Goal: Transaction & Acquisition: Purchase product/service

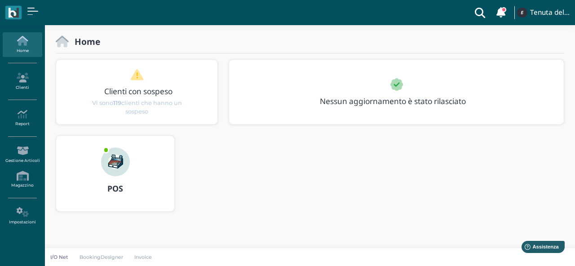
click at [121, 148] on img at bounding box center [115, 162] width 29 height 29
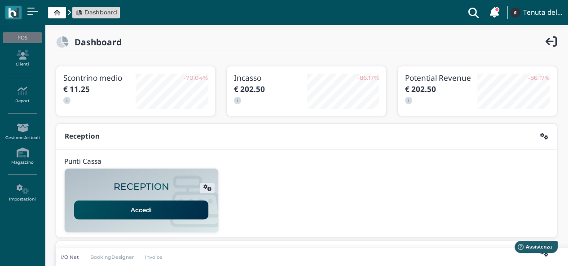
click at [142, 210] on link "Accedi" at bounding box center [141, 210] width 134 height 19
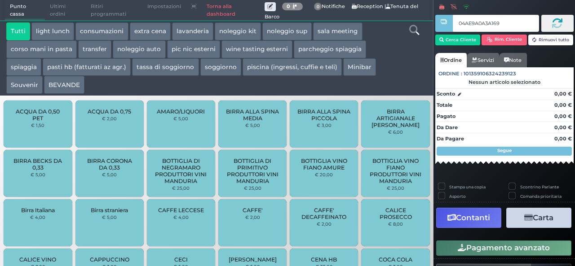
type input "04AE9A0A3A1695"
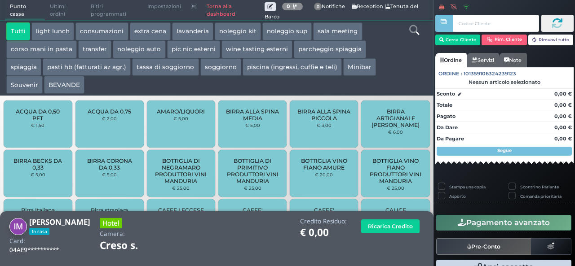
click at [146, 33] on button "extra cena" at bounding box center [150, 31] width 41 height 18
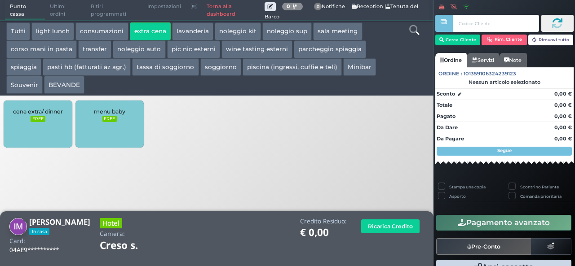
click at [46, 119] on div "cena extra/ dinner FREE" at bounding box center [38, 124] width 68 height 47
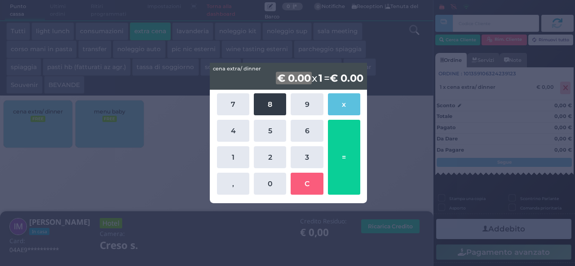
click at [267, 106] on button "8" at bounding box center [270, 104] width 32 height 22
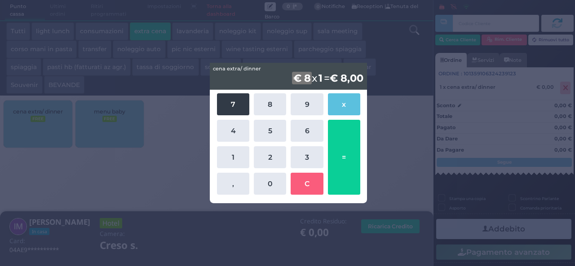
click at [236, 106] on button "7" at bounding box center [233, 104] width 32 height 22
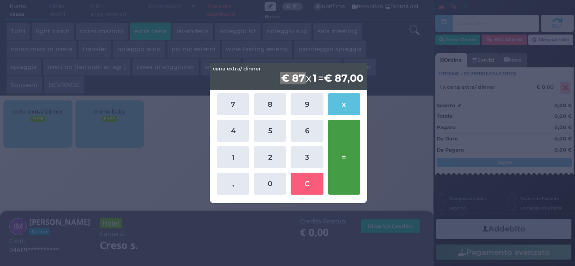
click at [344, 158] on button "=" at bounding box center [344, 157] width 32 height 75
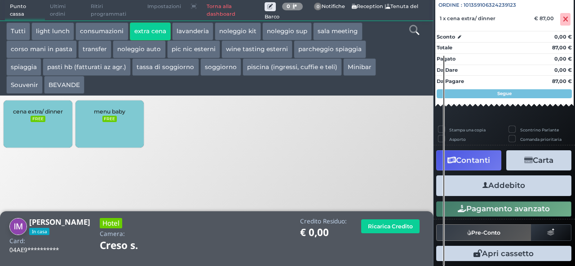
scroll to position [99, 0]
click at [504, 185] on button "Addebito" at bounding box center [503, 186] width 135 height 20
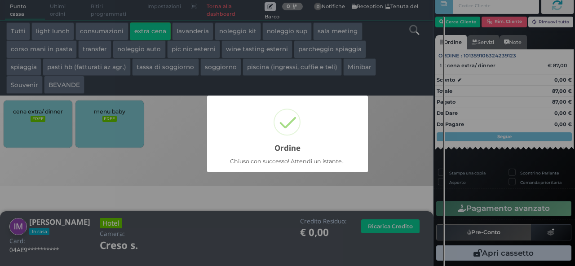
scroll to position [26, 0]
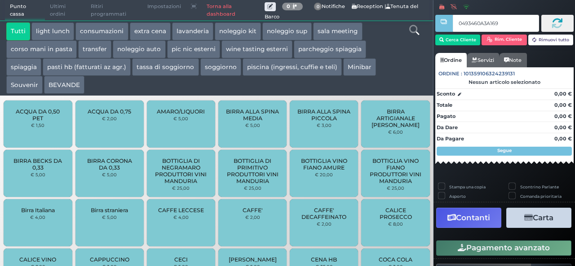
type input "0493460A3A1695"
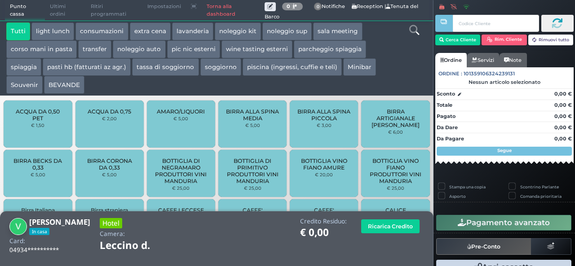
click at [135, 27] on button "extra cena" at bounding box center [150, 31] width 41 height 18
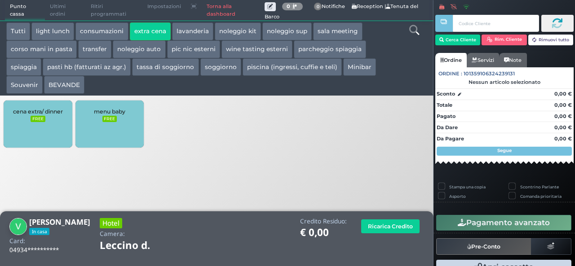
click at [45, 135] on div "cena extra/ dinner FREE" at bounding box center [38, 124] width 68 height 47
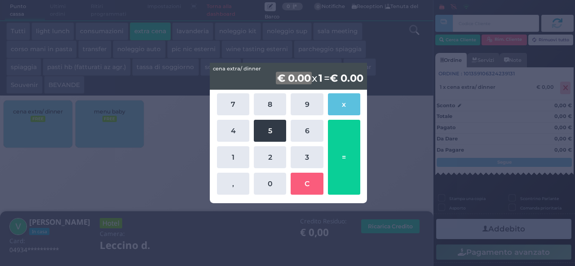
click at [279, 128] on button "5" at bounding box center [270, 131] width 32 height 22
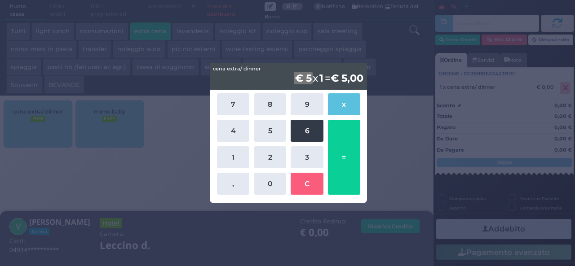
click at [310, 128] on button "6" at bounding box center [307, 131] width 32 height 22
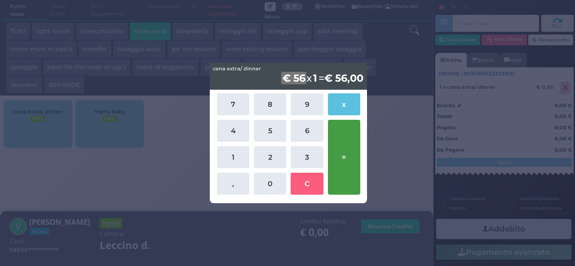
click at [356, 161] on button "=" at bounding box center [344, 157] width 32 height 75
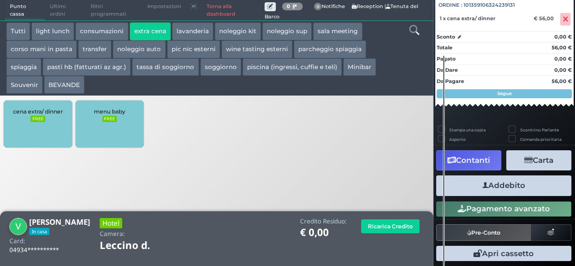
scroll to position [99, 0]
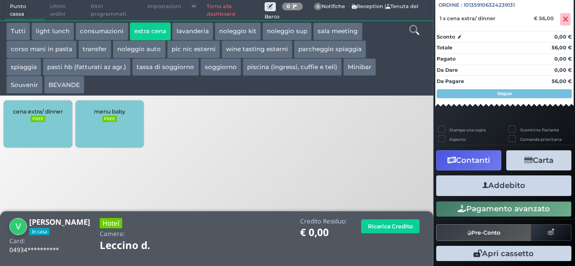
click at [493, 183] on button "Addebito" at bounding box center [503, 186] width 135 height 20
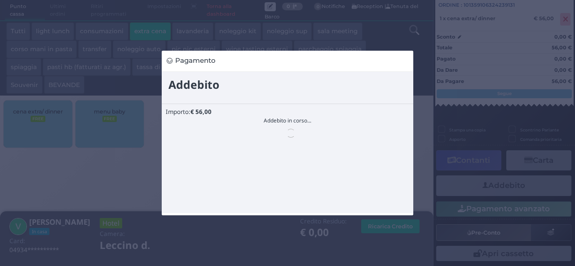
scroll to position [0, 0]
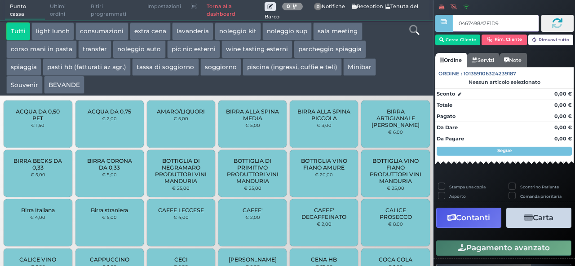
type input "0467498A7F1D91"
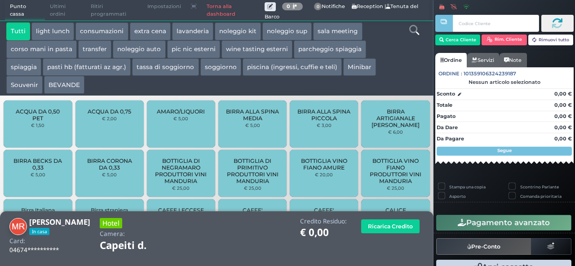
click at [151, 33] on button "extra cena" at bounding box center [150, 31] width 41 height 18
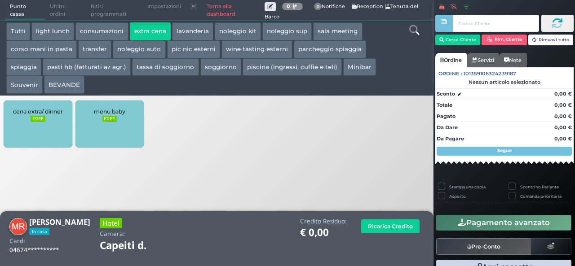
click at [22, 133] on div "cena extra/ dinner FREE" at bounding box center [38, 124] width 68 height 47
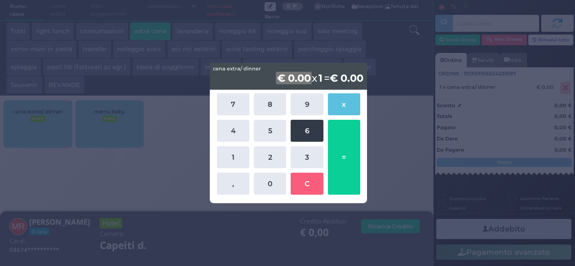
click at [304, 126] on button "6" at bounding box center [307, 131] width 32 height 22
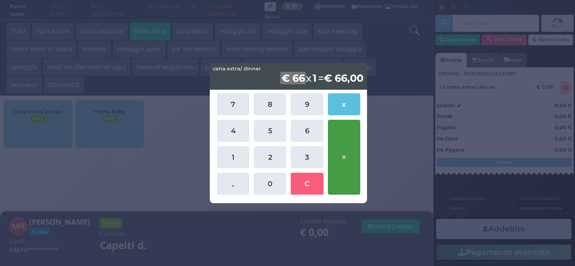
click at [340, 144] on button "=" at bounding box center [344, 157] width 32 height 75
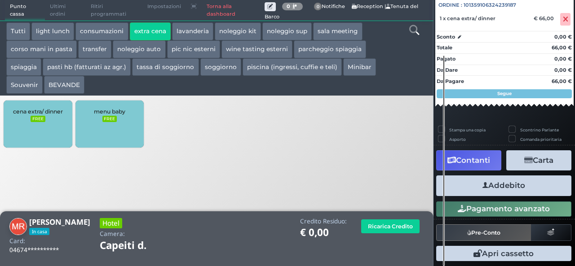
scroll to position [99, 0]
click at [527, 192] on button "Addebito" at bounding box center [503, 186] width 135 height 20
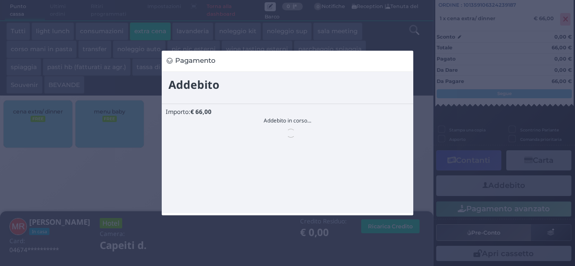
scroll to position [0, 0]
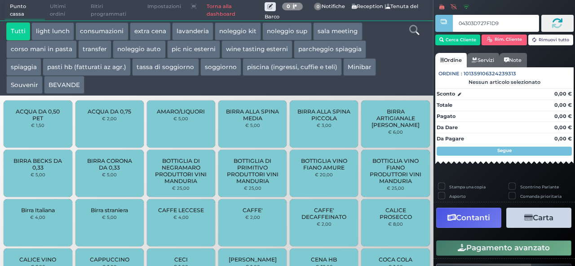
type input "04303D727F1D95"
click at [134, 37] on button "extra cena" at bounding box center [150, 31] width 41 height 18
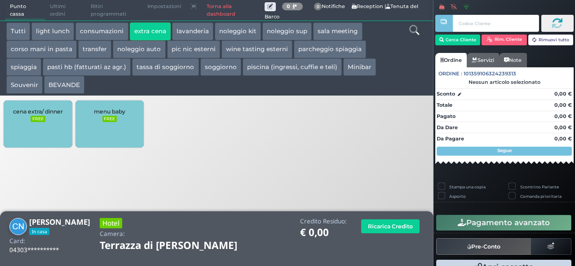
click at [47, 135] on div "cena extra/ dinner FREE" at bounding box center [38, 124] width 68 height 47
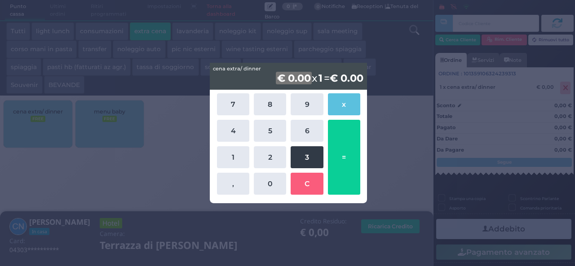
click at [306, 156] on button "3" at bounding box center [307, 157] width 32 height 22
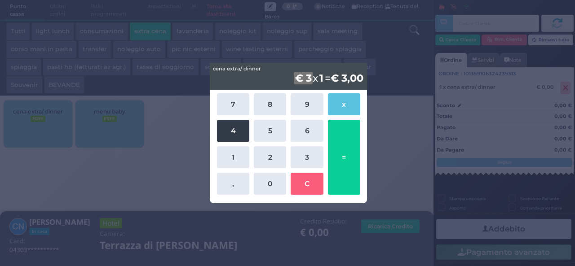
click at [233, 133] on button "4" at bounding box center [233, 131] width 32 height 22
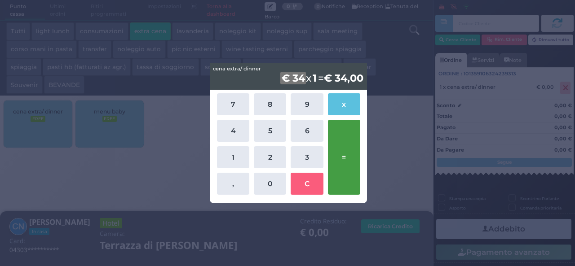
click at [341, 162] on button "=" at bounding box center [344, 157] width 32 height 75
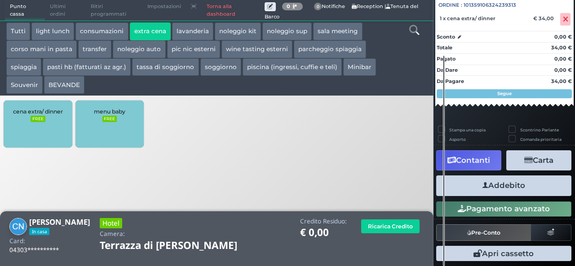
scroll to position [99, 0]
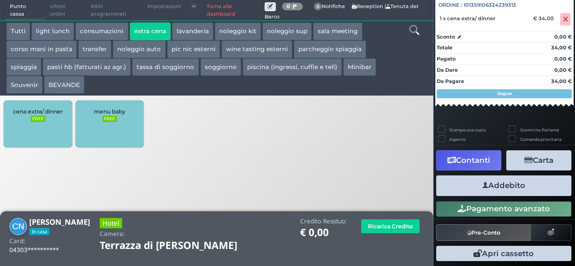
click at [509, 190] on button "Addebito" at bounding box center [503, 186] width 135 height 20
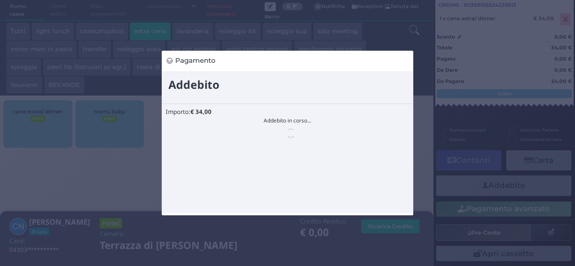
scroll to position [0, 0]
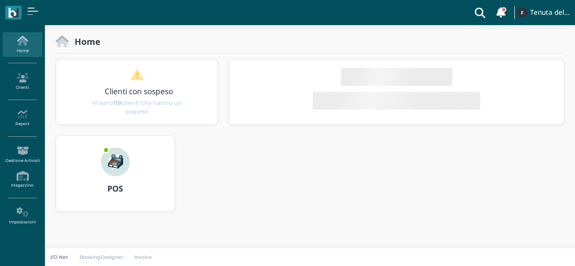
click at [95, 160] on div at bounding box center [115, 156] width 43 height 40
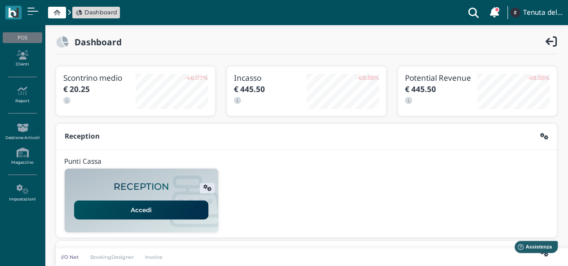
click at [147, 213] on link "Accedi" at bounding box center [141, 210] width 134 height 19
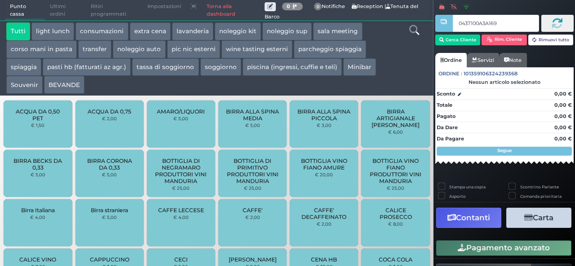
type input "0437100A3A1696"
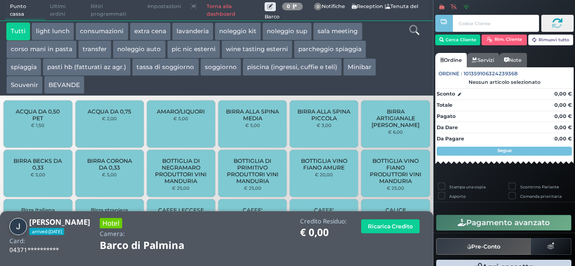
click at [157, 31] on button "extra cena" at bounding box center [150, 31] width 41 height 18
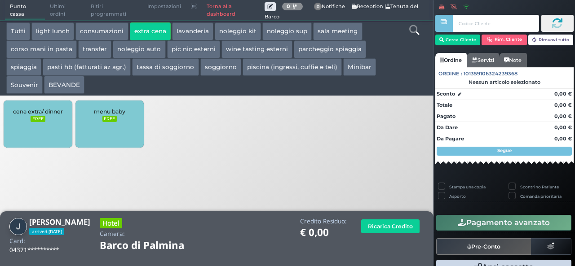
click at [52, 144] on div "cena extra/ dinner FREE" at bounding box center [38, 124] width 68 height 47
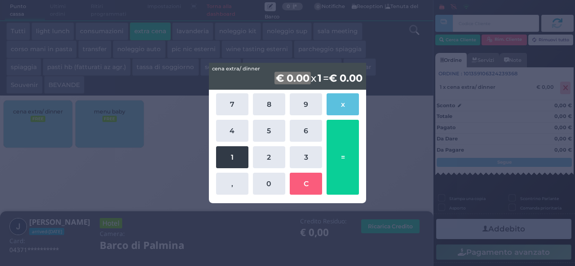
click at [234, 158] on button "1" at bounding box center [232, 157] width 32 height 22
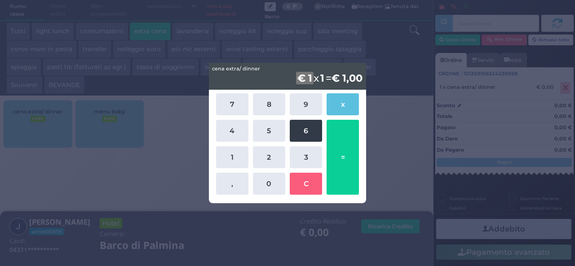
click at [301, 130] on button "6" at bounding box center [306, 131] width 32 height 22
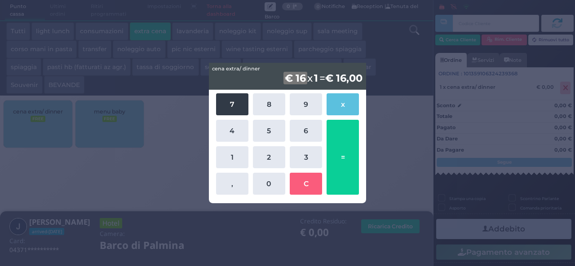
click at [230, 101] on button "7" at bounding box center [232, 104] width 32 height 22
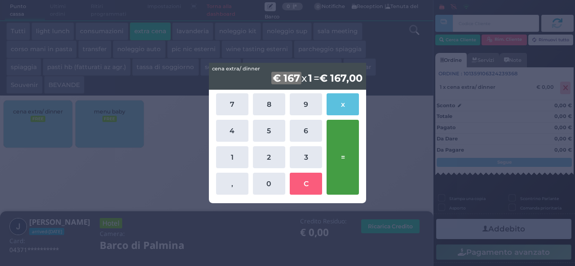
click at [356, 161] on button "=" at bounding box center [343, 157] width 32 height 75
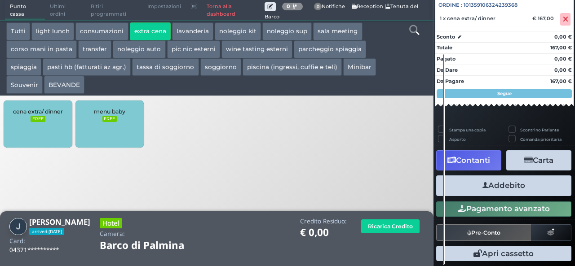
scroll to position [99, 0]
click at [513, 180] on button "Addebito" at bounding box center [503, 186] width 135 height 20
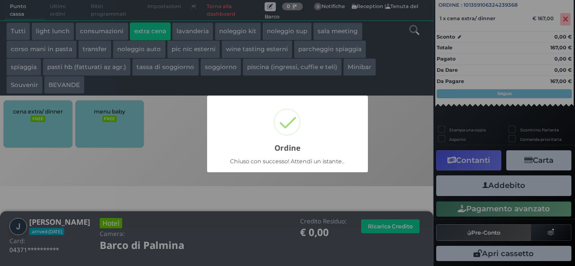
scroll to position [26, 0]
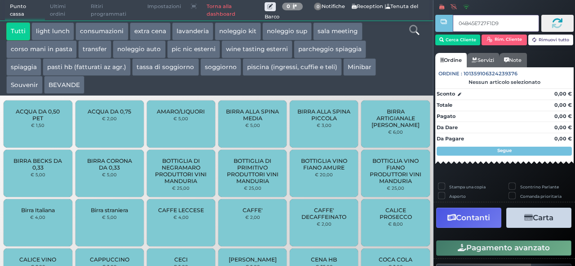
type input "04B45E727F1D90"
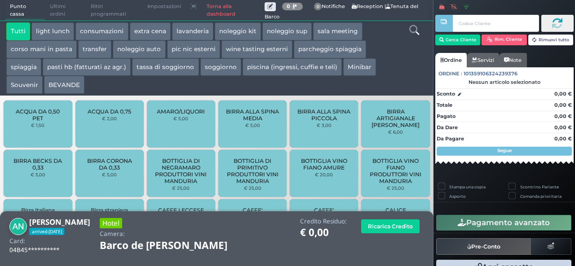
click at [144, 31] on button "extra cena" at bounding box center [150, 31] width 41 height 18
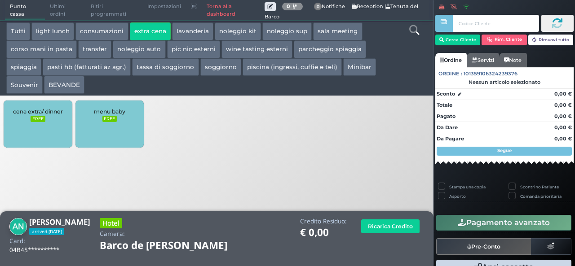
click at [27, 127] on div "cena extra/ dinner FREE" at bounding box center [38, 124] width 68 height 47
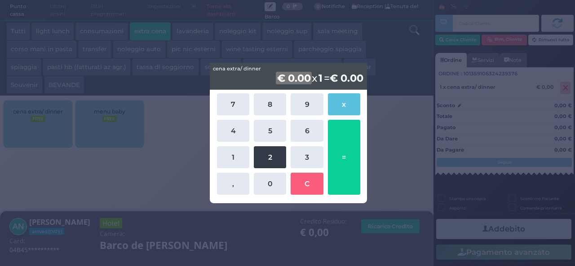
click at [272, 157] on button "2" at bounding box center [270, 157] width 32 height 22
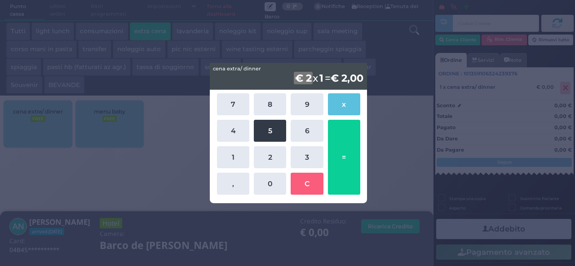
click at [265, 128] on button "5" at bounding box center [270, 131] width 32 height 22
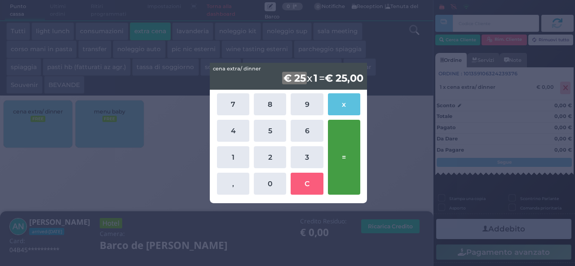
click at [331, 157] on button "=" at bounding box center [344, 157] width 32 height 75
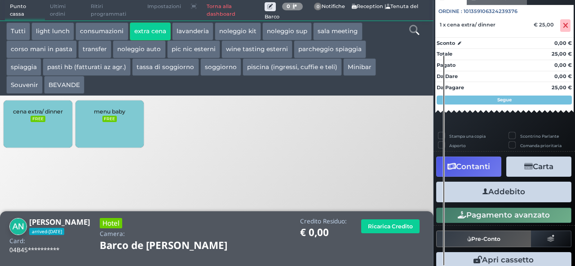
scroll to position [99, 0]
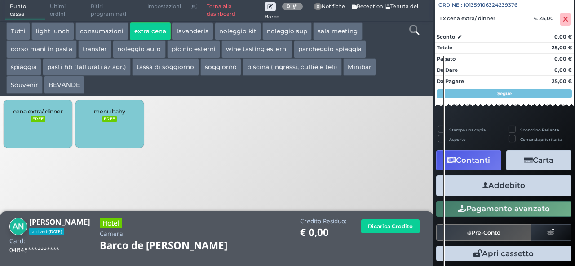
click at [502, 193] on button "Addebito" at bounding box center [503, 186] width 135 height 20
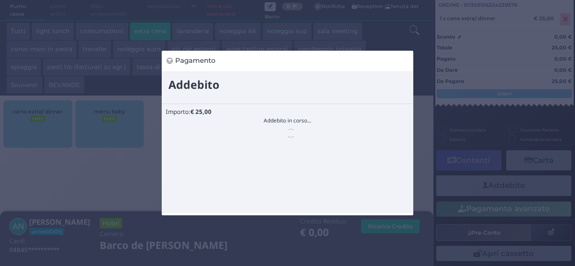
scroll to position [0, 0]
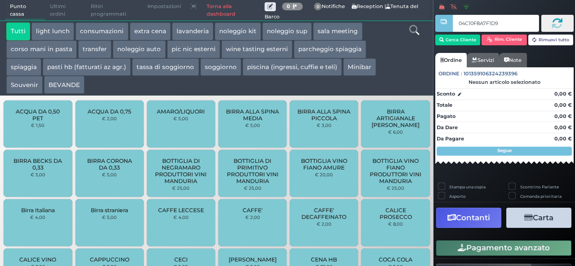
type input "04C10F8A7F1D90"
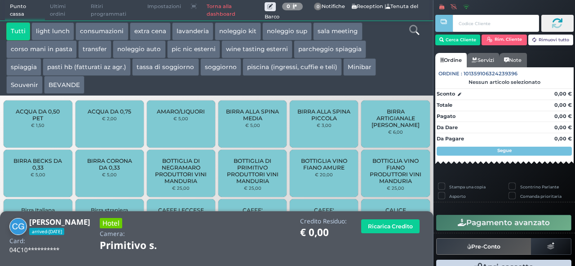
click at [147, 29] on button "extra cena" at bounding box center [150, 31] width 41 height 18
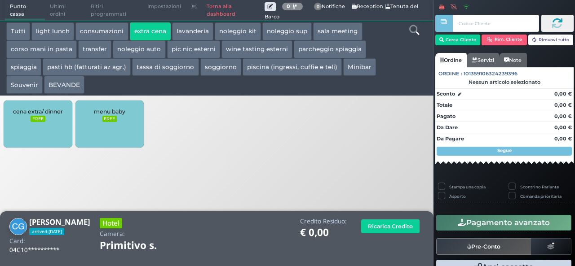
click at [44, 127] on div "cena extra/ dinner FREE" at bounding box center [38, 124] width 68 height 47
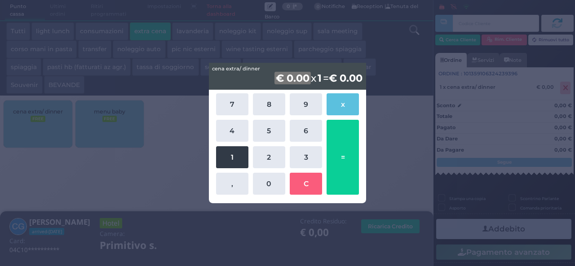
click at [233, 160] on button "1" at bounding box center [232, 157] width 32 height 22
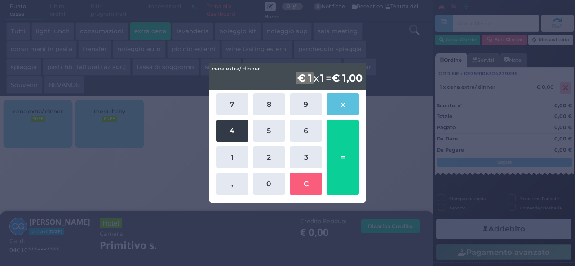
click at [226, 127] on button "4" at bounding box center [232, 131] width 32 height 22
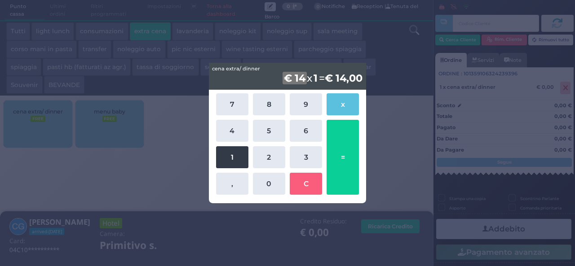
click at [222, 151] on button "1" at bounding box center [232, 157] width 32 height 22
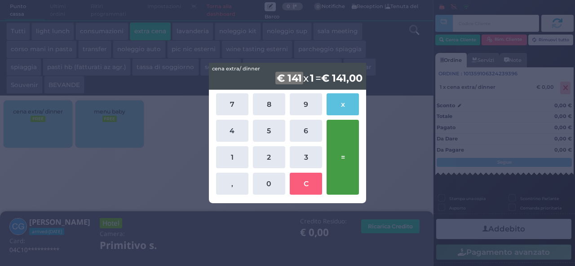
click at [351, 146] on button "=" at bounding box center [343, 157] width 32 height 75
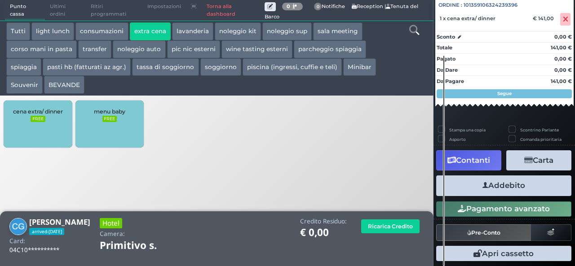
scroll to position [99, 0]
click at [500, 190] on button "Addebito" at bounding box center [503, 186] width 135 height 20
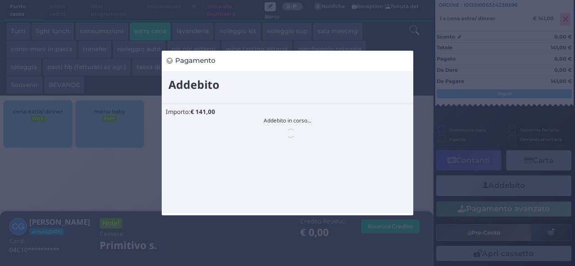
scroll to position [0, 0]
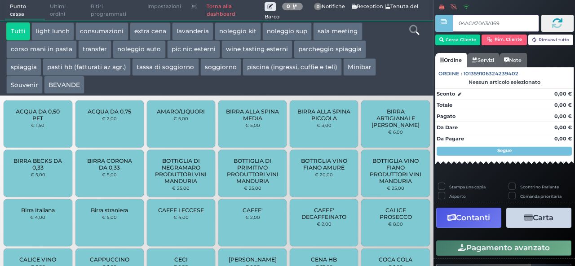
type input "04ACA70A3A1690"
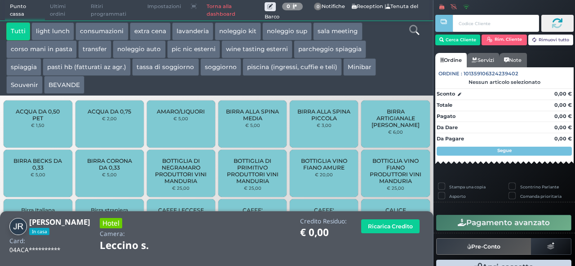
click at [147, 36] on button "extra cena" at bounding box center [150, 31] width 41 height 18
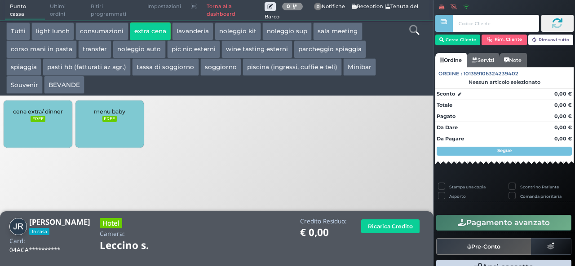
click at [21, 131] on div "cena extra/ dinner FREE" at bounding box center [38, 124] width 68 height 47
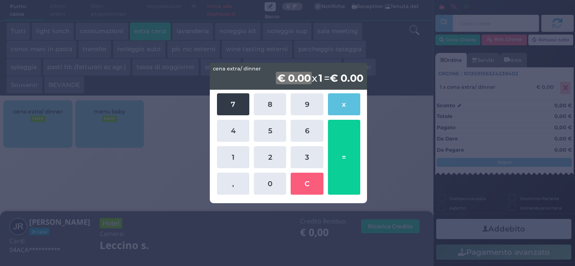
click at [221, 101] on button "7" at bounding box center [233, 104] width 32 height 22
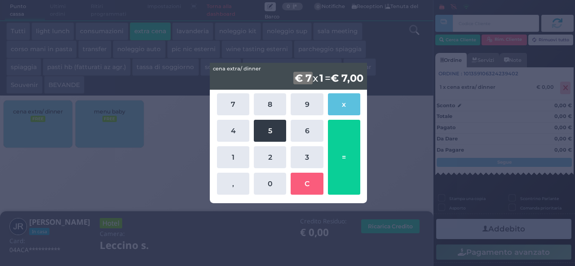
click at [259, 128] on button "5" at bounding box center [270, 131] width 32 height 22
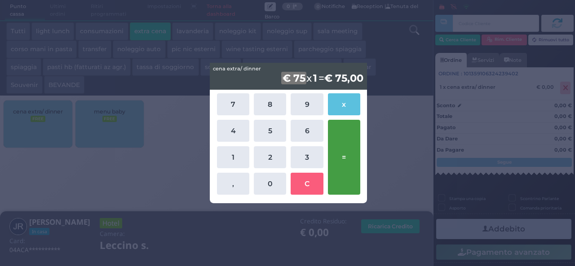
click at [338, 149] on button "=" at bounding box center [344, 157] width 32 height 75
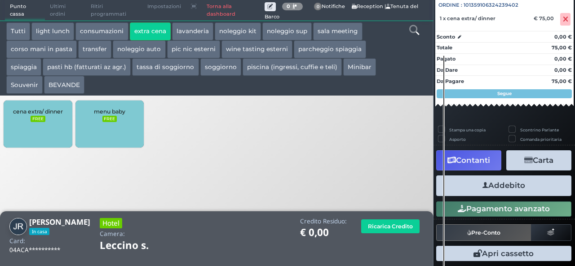
scroll to position [99, 0]
click at [493, 182] on button "Addebito" at bounding box center [503, 186] width 135 height 20
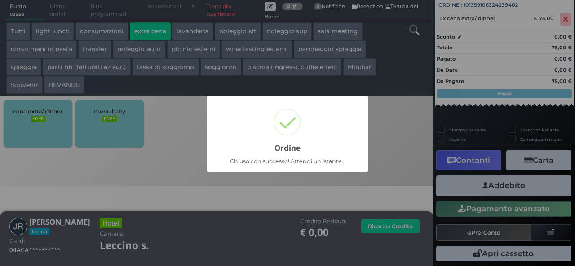
scroll to position [26, 0]
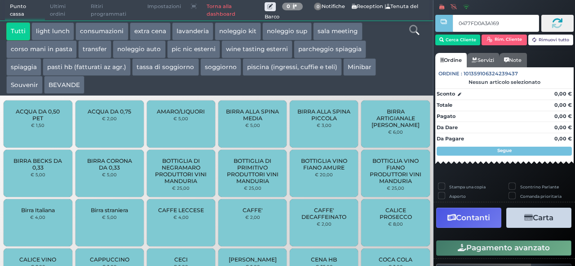
type input "0477FD0A3A1691"
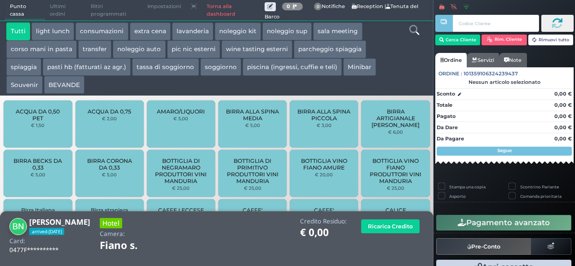
click at [150, 35] on button "extra cena" at bounding box center [150, 31] width 41 height 18
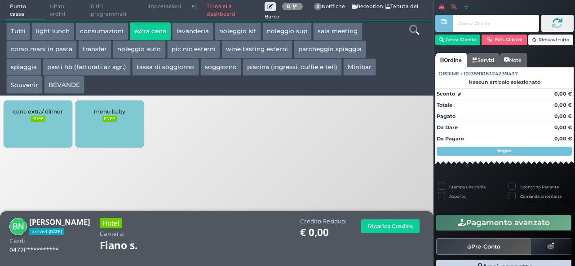
click at [43, 114] on span "cena extra/ dinner" at bounding box center [38, 111] width 50 height 7
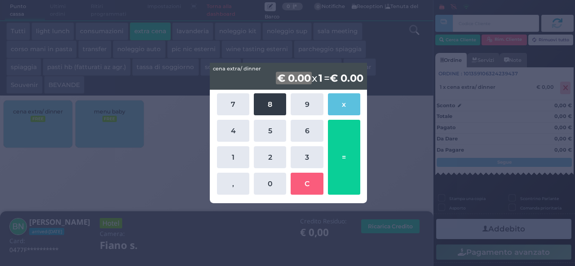
click at [279, 106] on button "8" at bounding box center [270, 104] width 32 height 22
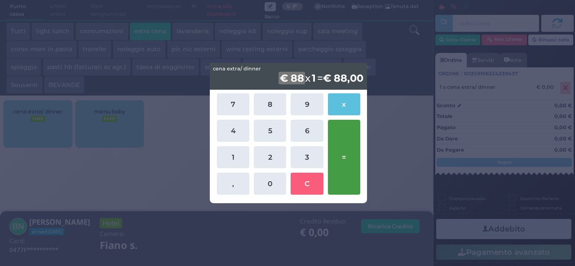
click at [352, 158] on button "=" at bounding box center [344, 157] width 32 height 75
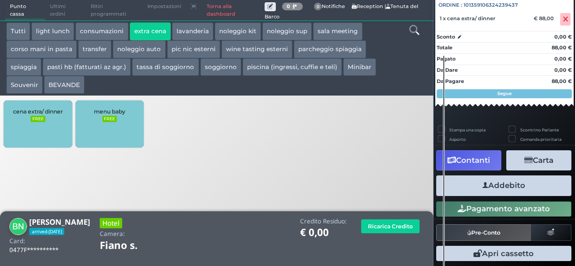
scroll to position [99, 0]
click at [516, 190] on button "Addebito" at bounding box center [503, 186] width 135 height 20
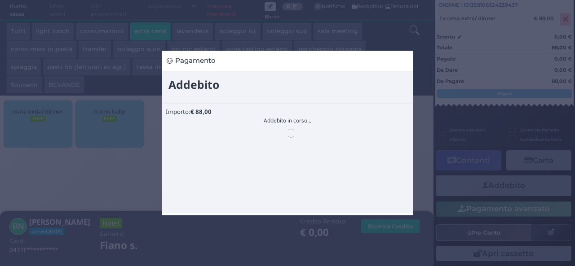
scroll to position [0, 0]
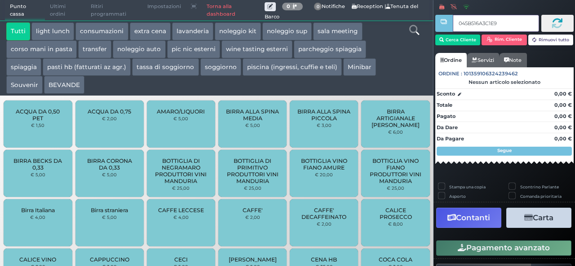
type input "045B516A3C1E90"
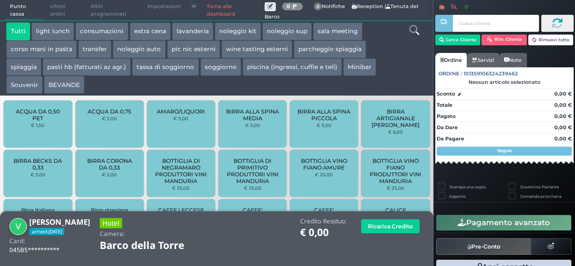
click at [133, 27] on button "extra cena" at bounding box center [150, 31] width 41 height 18
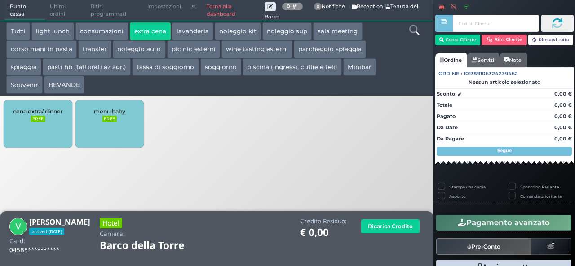
click at [52, 138] on div "cena extra/ dinner FREE" at bounding box center [38, 124] width 68 height 47
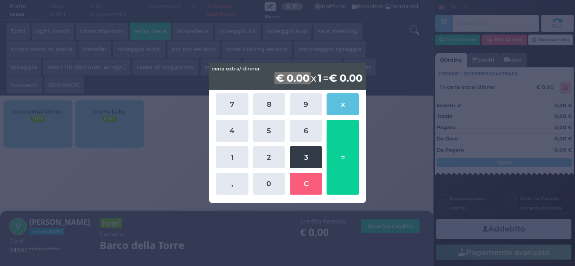
click at [311, 158] on button "3" at bounding box center [306, 157] width 32 height 22
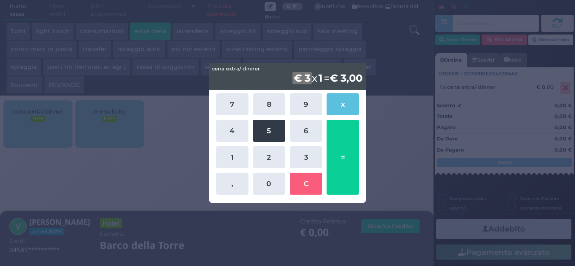
click at [277, 138] on button "5" at bounding box center [269, 131] width 32 height 22
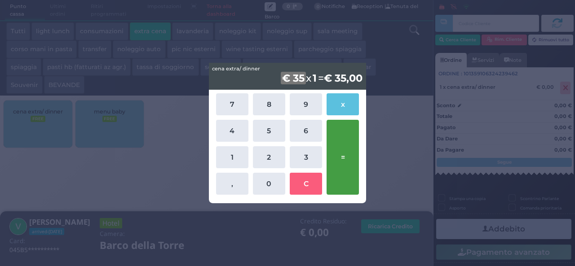
click at [336, 164] on button "=" at bounding box center [343, 157] width 32 height 75
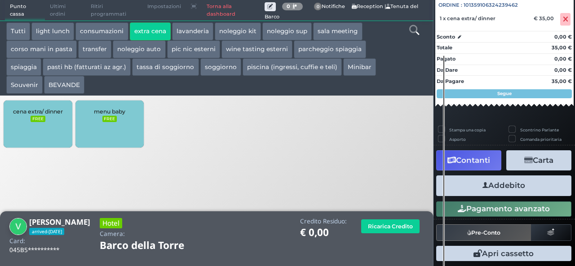
scroll to position [99, 0]
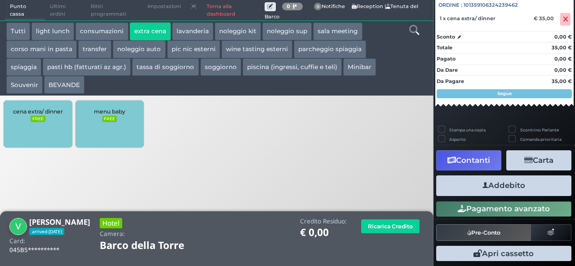
click at [512, 188] on button "Addebito" at bounding box center [503, 186] width 135 height 20
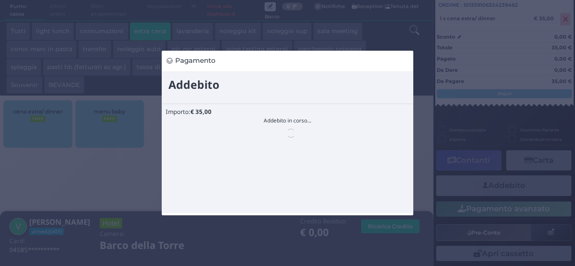
scroll to position [0, 0]
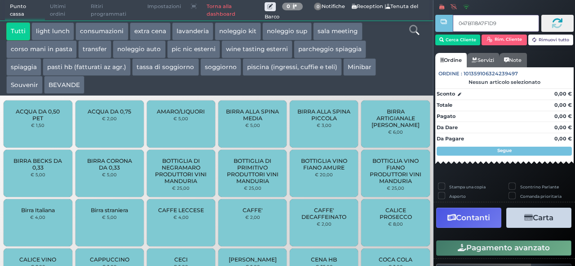
type input "047B118A7F1D94"
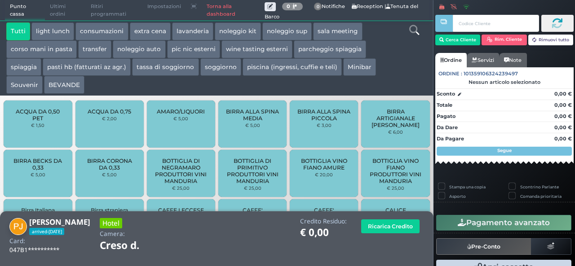
click at [164, 32] on button "extra cena" at bounding box center [150, 31] width 41 height 18
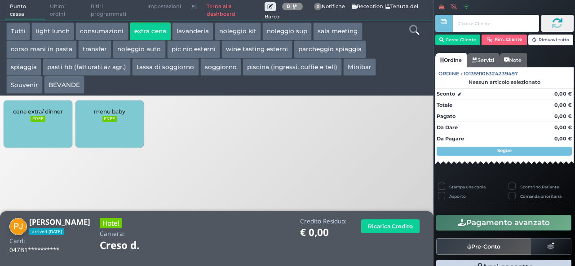
click at [24, 133] on div "cena extra/ dinner FREE" at bounding box center [38, 124] width 68 height 47
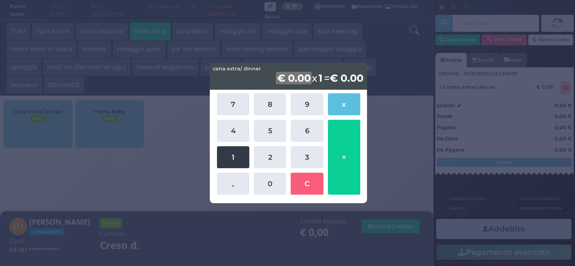
click at [226, 162] on button "1" at bounding box center [233, 157] width 32 height 22
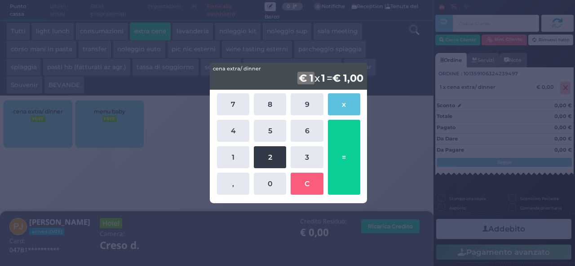
click at [259, 160] on button "2" at bounding box center [270, 157] width 32 height 22
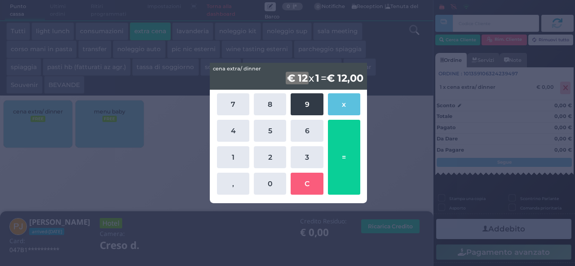
click at [310, 97] on button "9" at bounding box center [307, 104] width 32 height 22
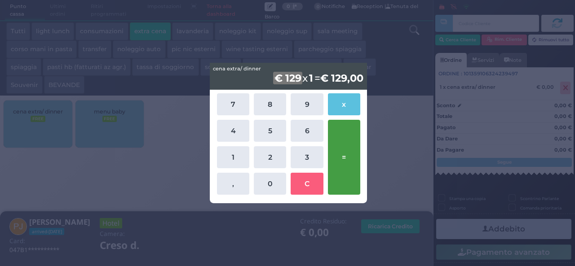
click at [349, 152] on button "=" at bounding box center [344, 157] width 32 height 75
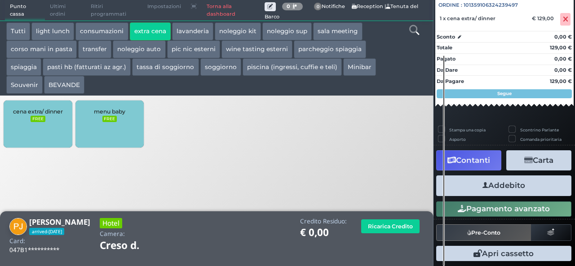
scroll to position [99, 0]
click at [493, 187] on button "Addebito" at bounding box center [503, 186] width 135 height 20
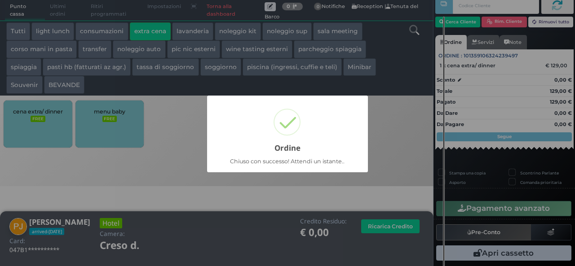
scroll to position [26, 0]
